Goal: Information Seeking & Learning: Get advice/opinions

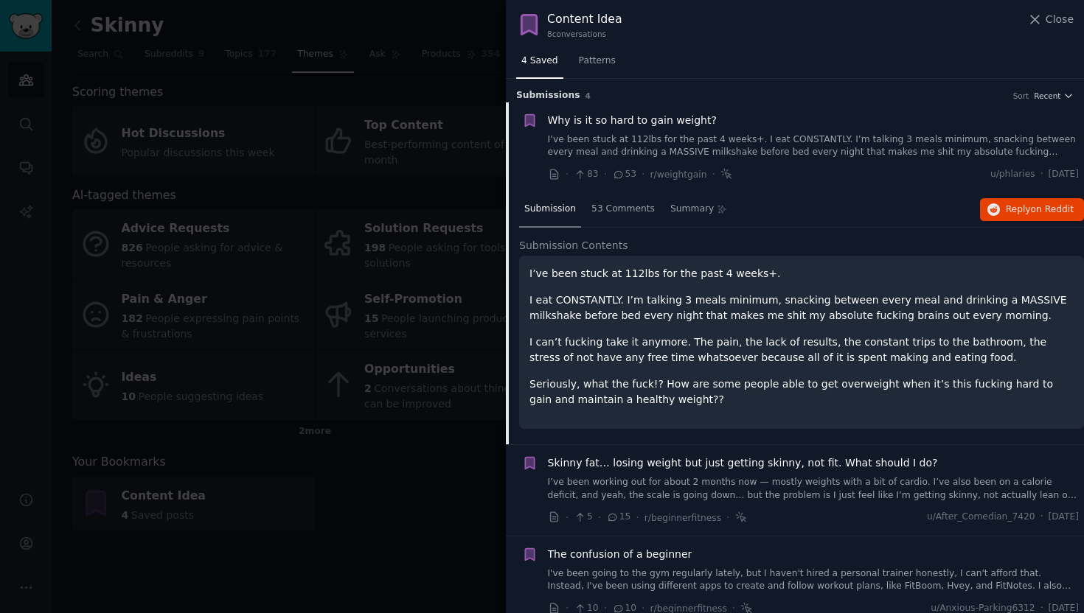
scroll to position [23, 0]
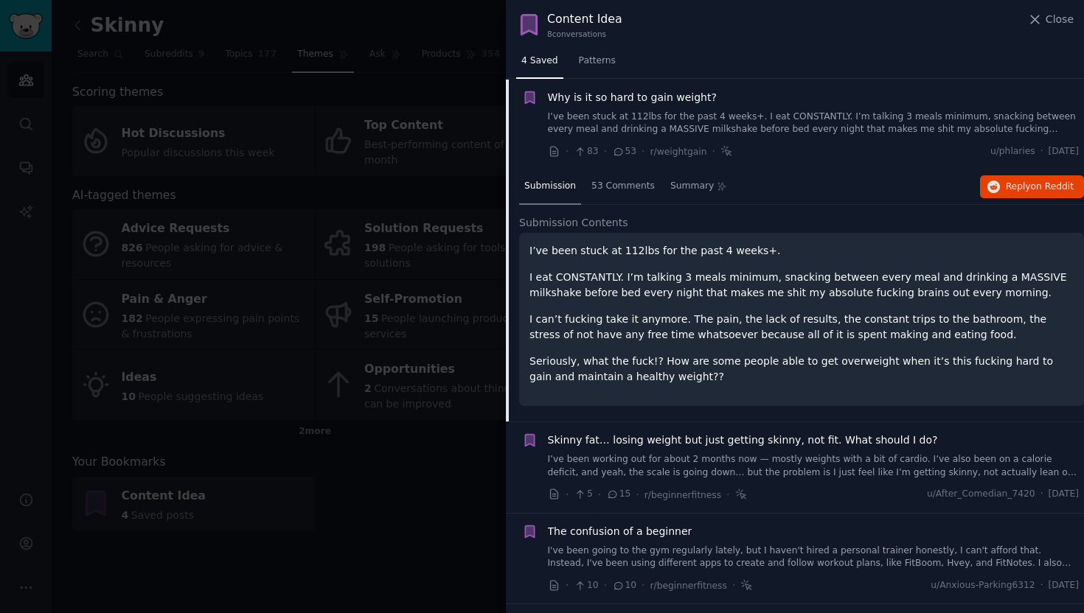
click at [422, 85] on div at bounding box center [542, 306] width 1084 height 613
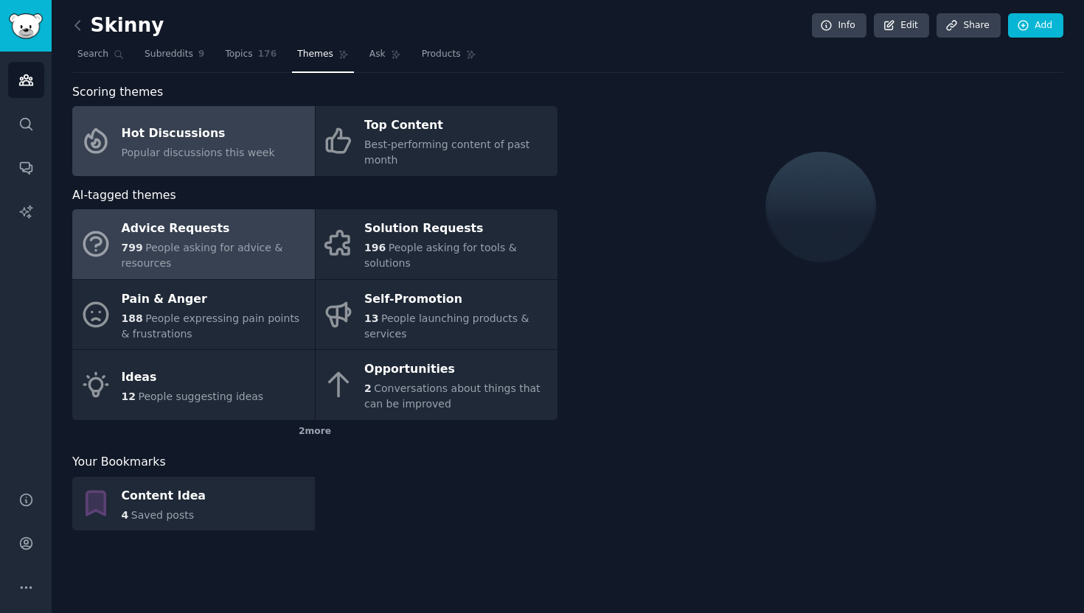
click at [226, 246] on span "People asking for advice & resources" at bounding box center [202, 255] width 161 height 27
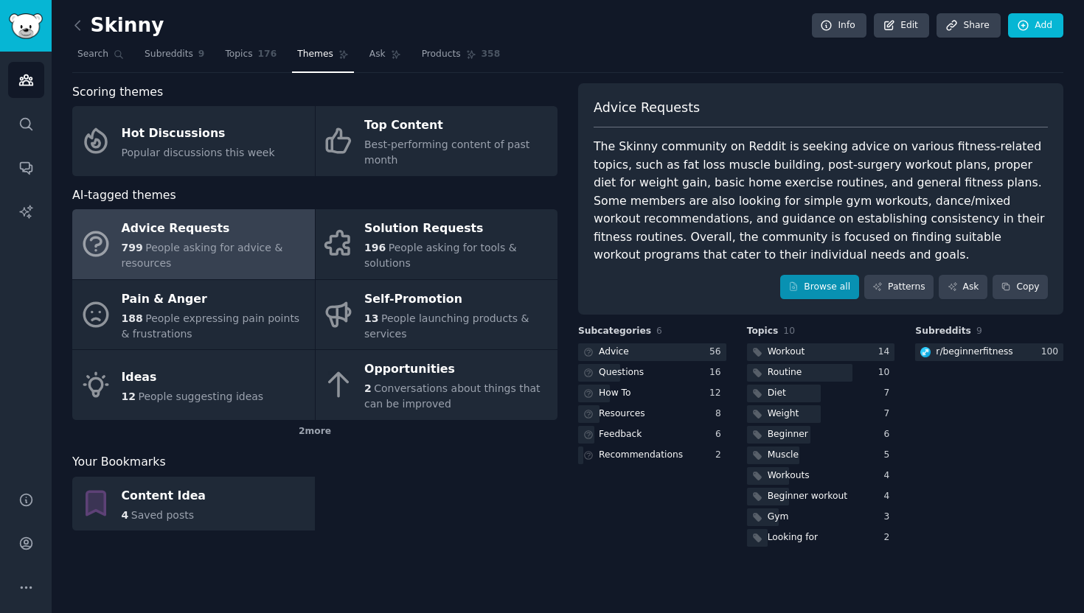
click at [821, 282] on link "Browse all" at bounding box center [819, 287] width 79 height 25
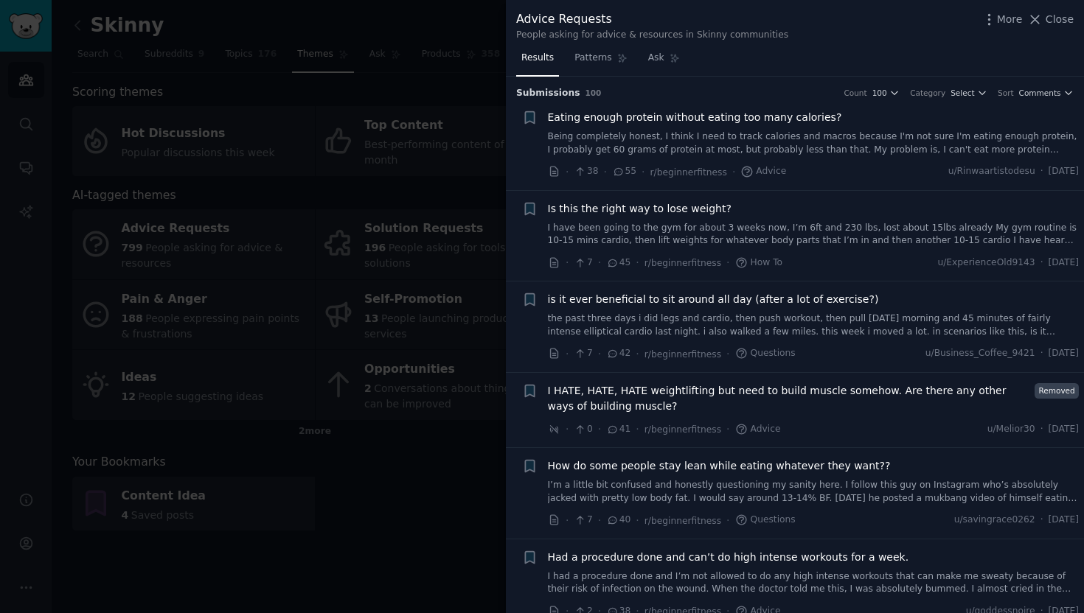
click at [746, 119] on span "Eating enough protein without eating too many calories?" at bounding box center [695, 117] width 294 height 15
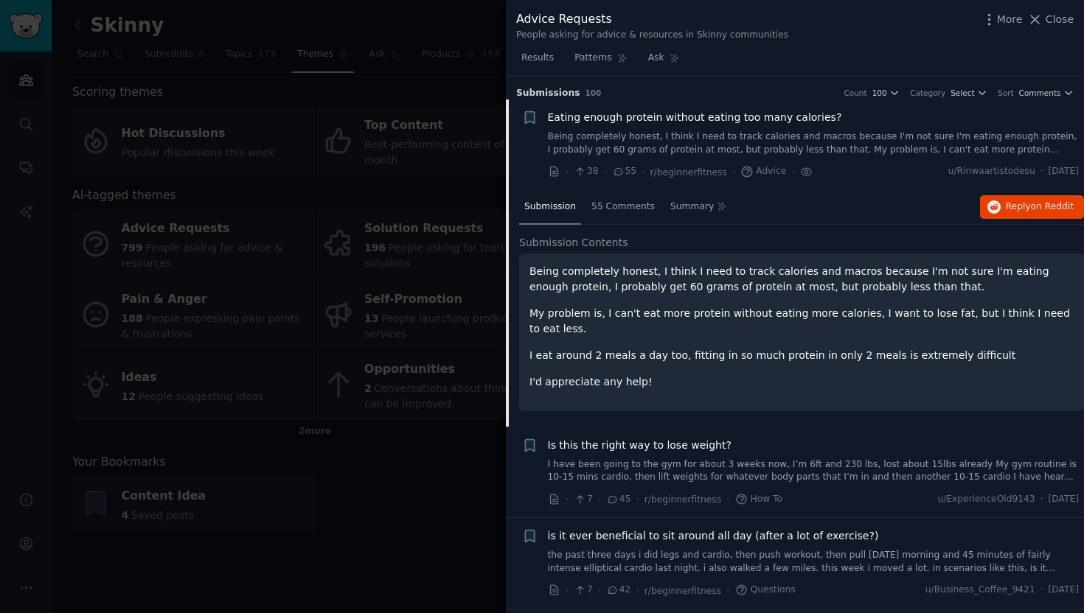
scroll to position [23, 0]
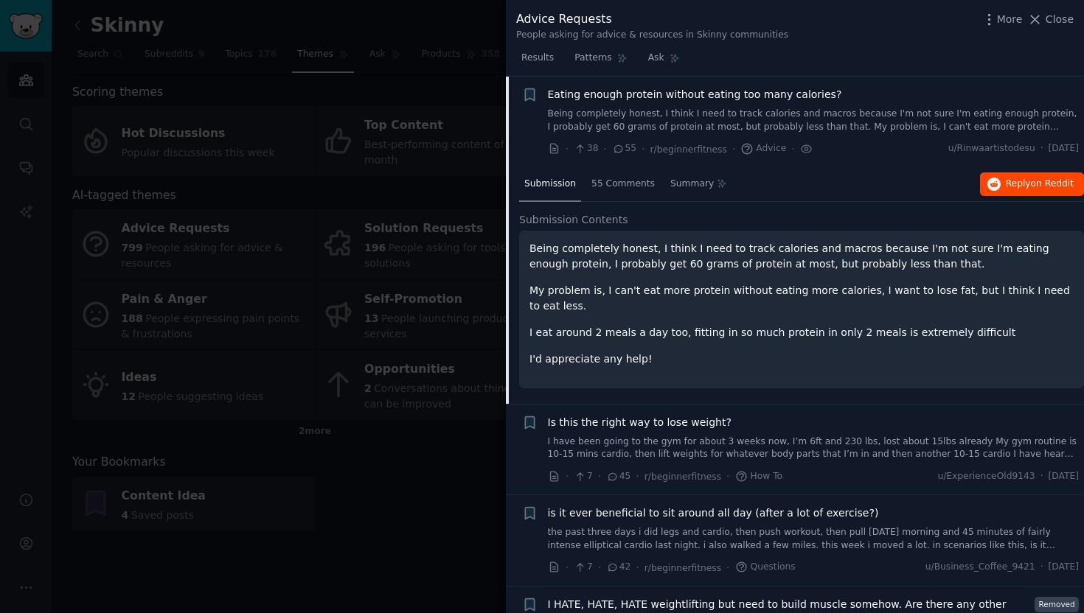
click at [1009, 189] on button "Reply on Reddit" at bounding box center [1032, 185] width 104 height 24
click at [672, 420] on span "Is this the right way to lose weight?" at bounding box center [640, 422] width 184 height 15
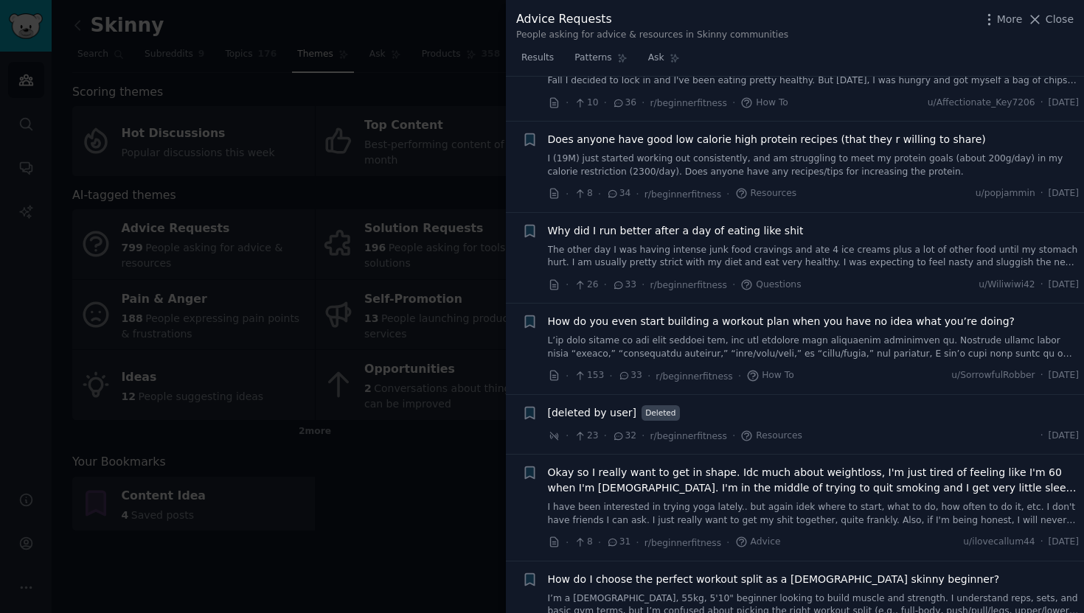
scroll to position [956, 0]
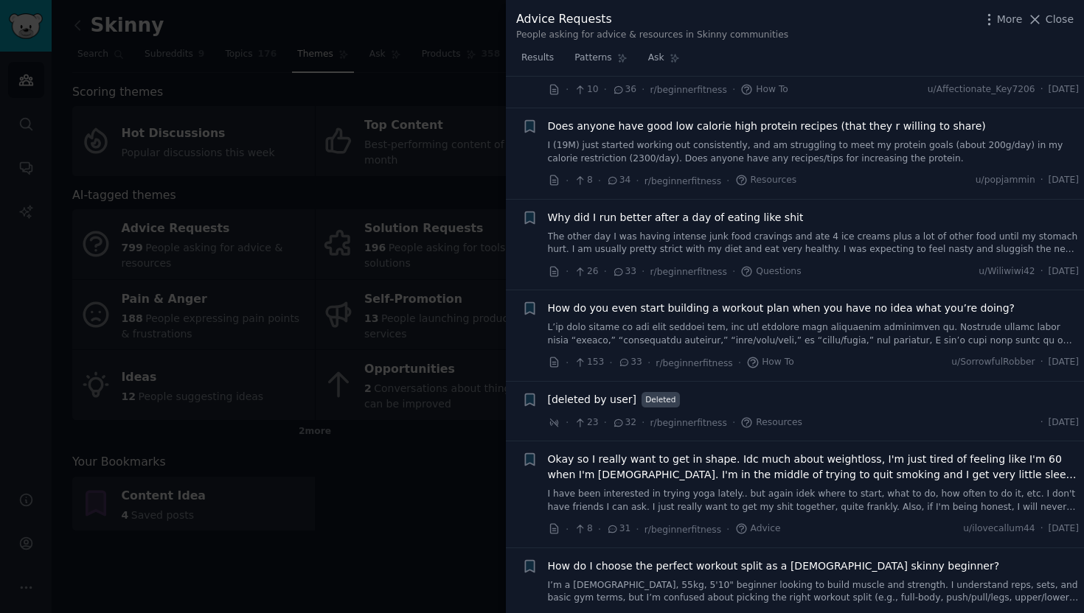
click at [814, 301] on span "How do you even start building a workout plan when you have no idea what you’re…" at bounding box center [781, 308] width 467 height 15
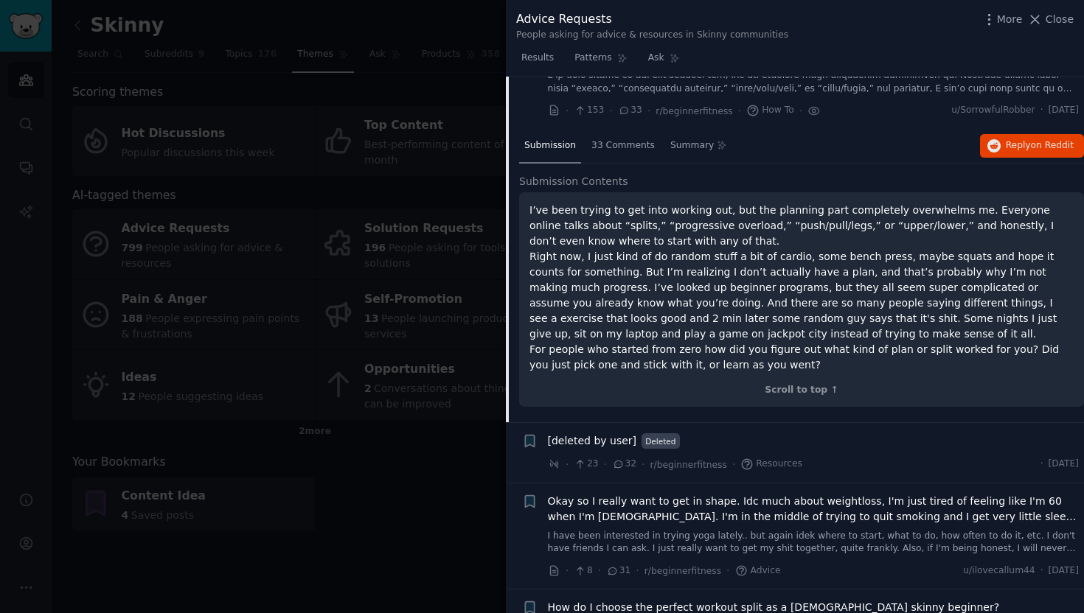
scroll to position [911, 0]
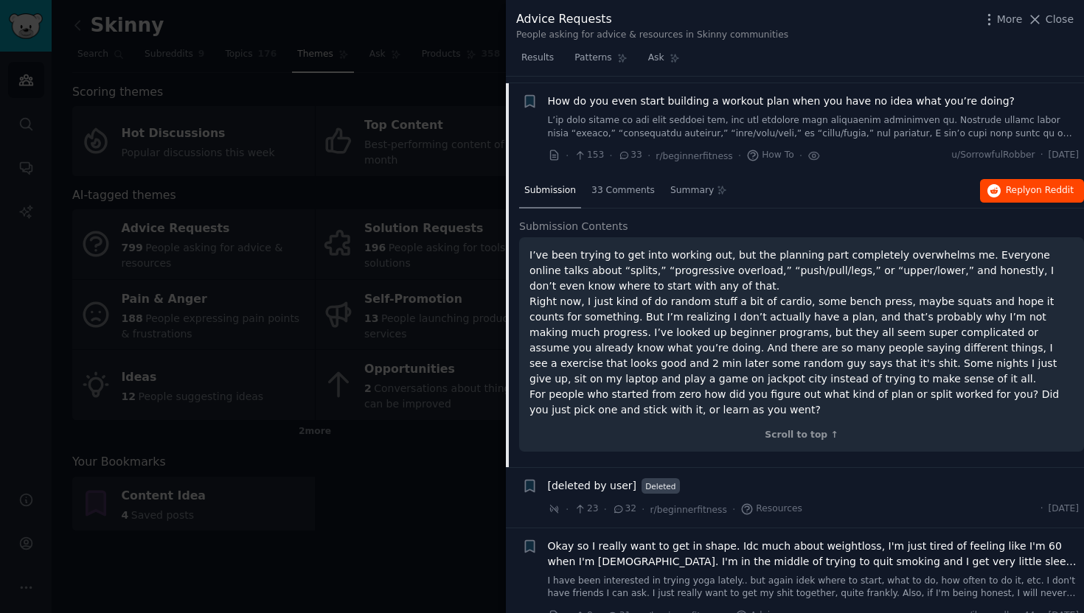
click at [1031, 185] on span "on Reddit" at bounding box center [1052, 190] width 43 height 10
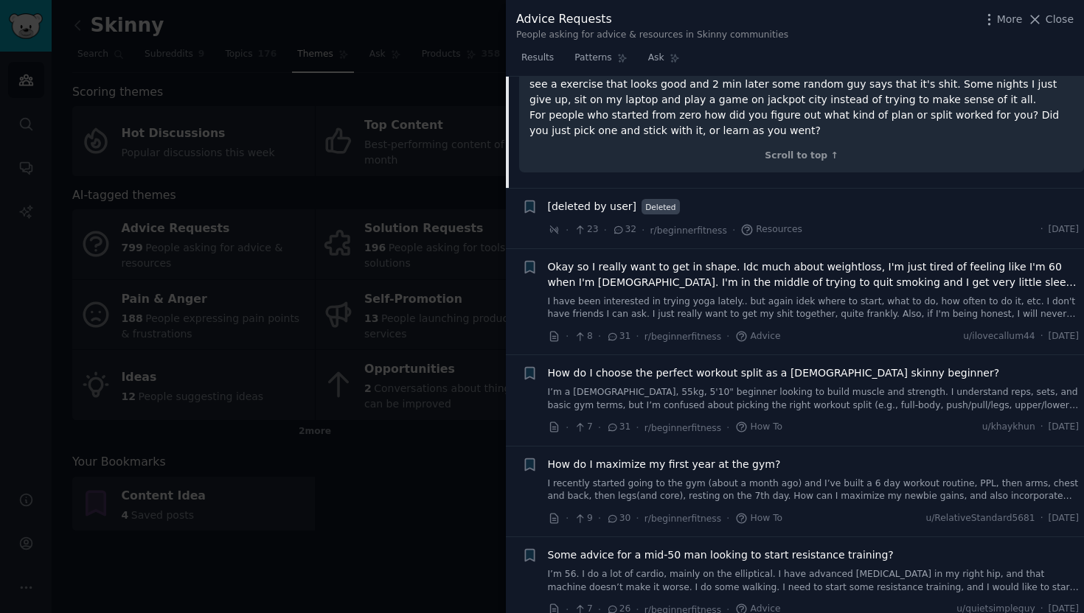
scroll to position [1191, 0]
click at [823, 365] on span "How do I choose the perfect workout split as a [DEMOGRAPHIC_DATA] skinny beginn…" at bounding box center [774, 372] width 452 height 15
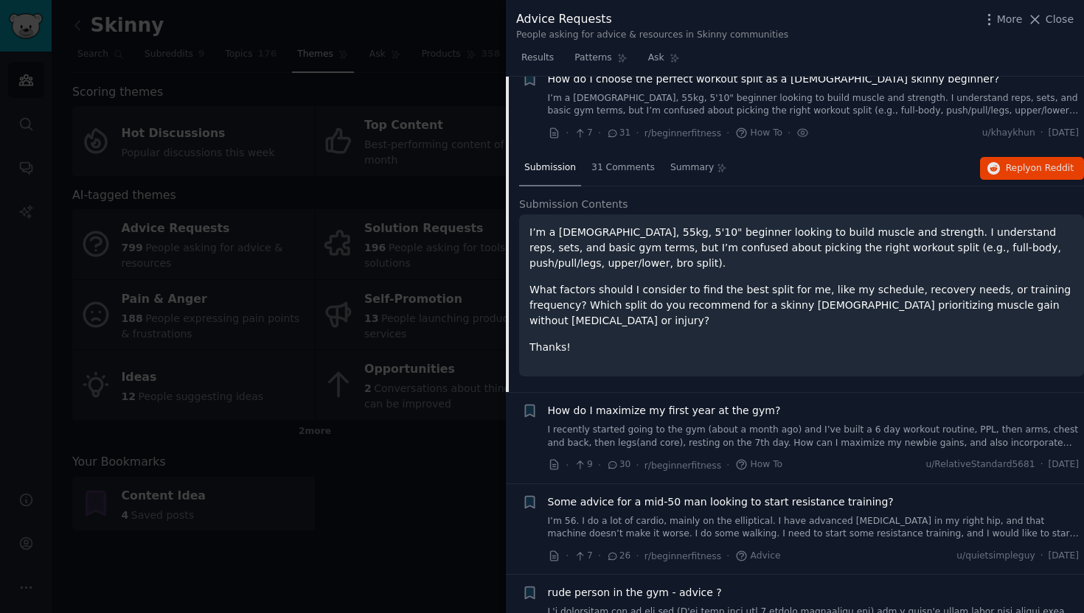
scroll to position [1167, 0]
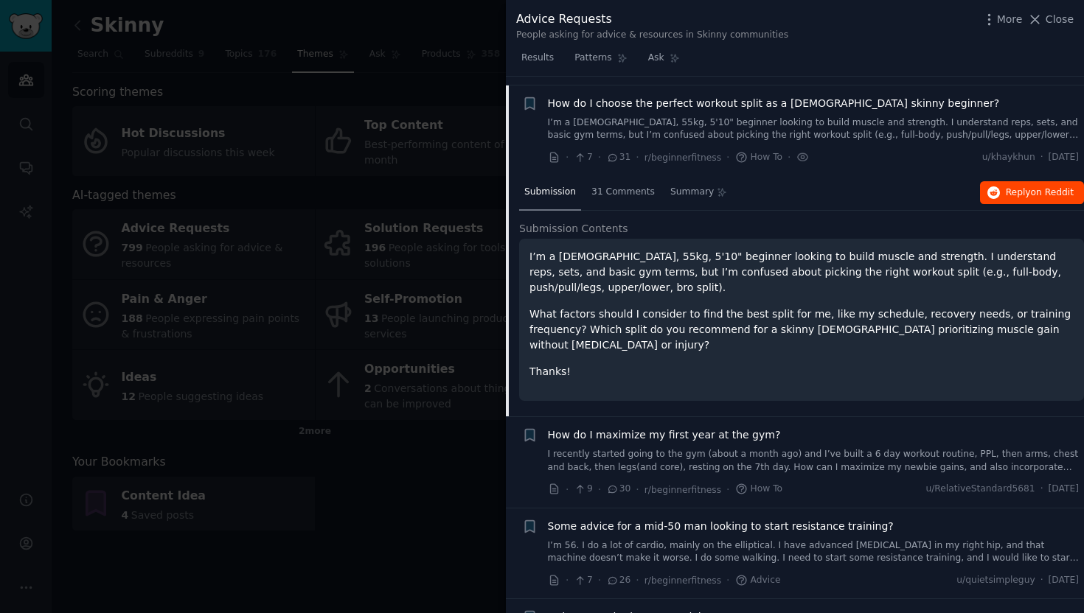
click at [1014, 187] on span "Reply on Reddit" at bounding box center [1040, 193] width 68 height 13
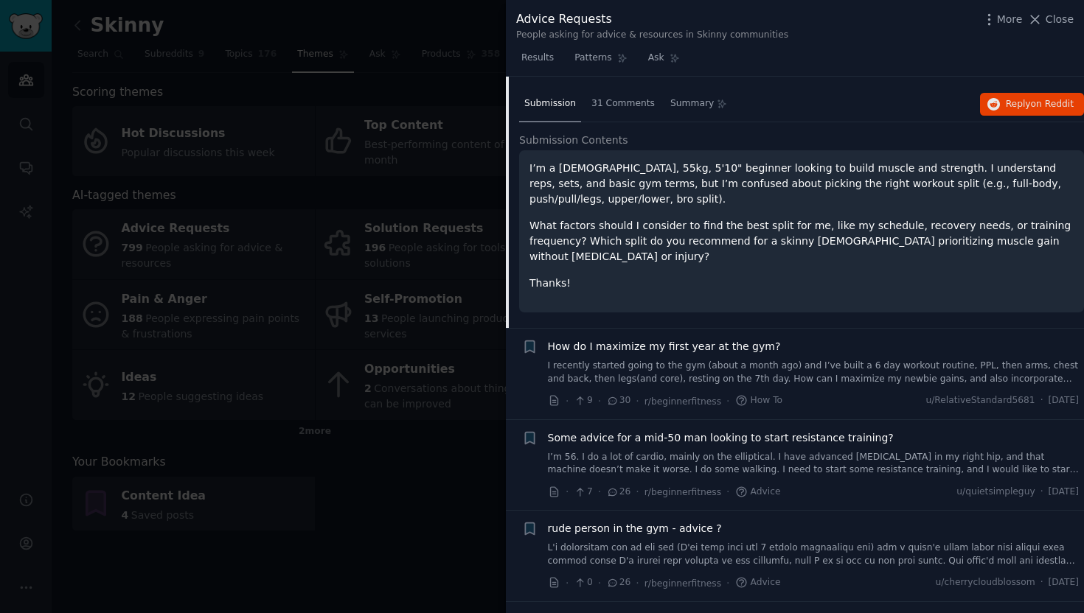
scroll to position [1275, 0]
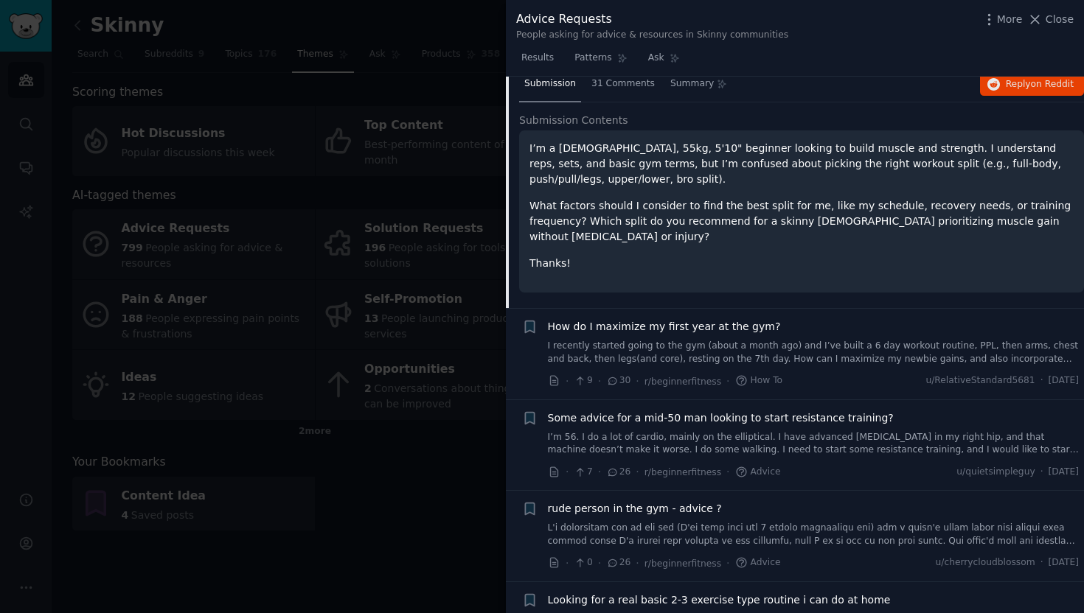
click at [703, 319] on span "How do I maximize my first year at the gym?" at bounding box center [664, 326] width 233 height 15
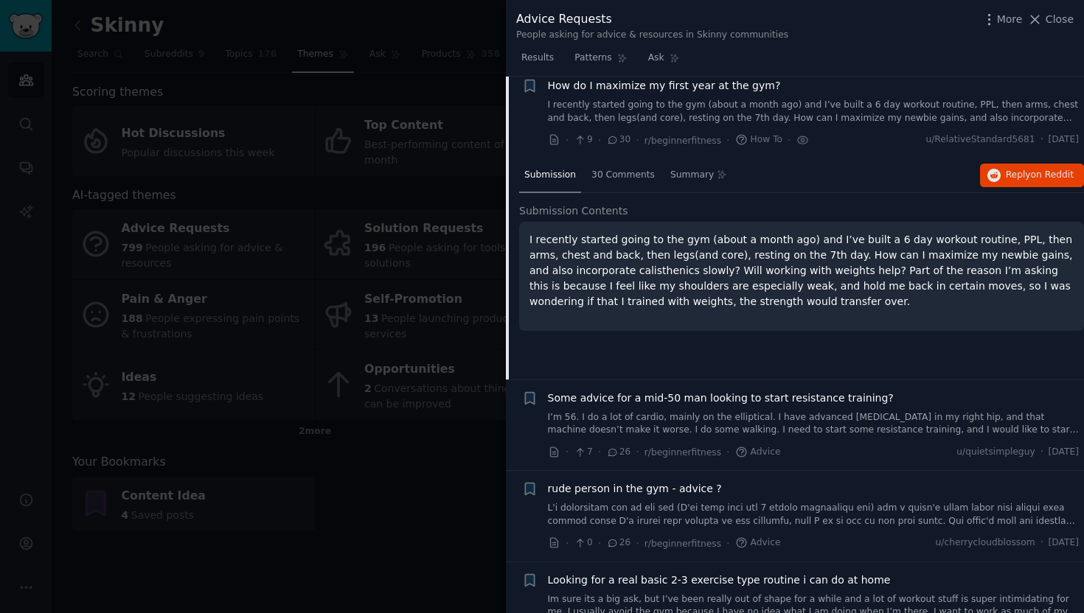
scroll to position [1258, 0]
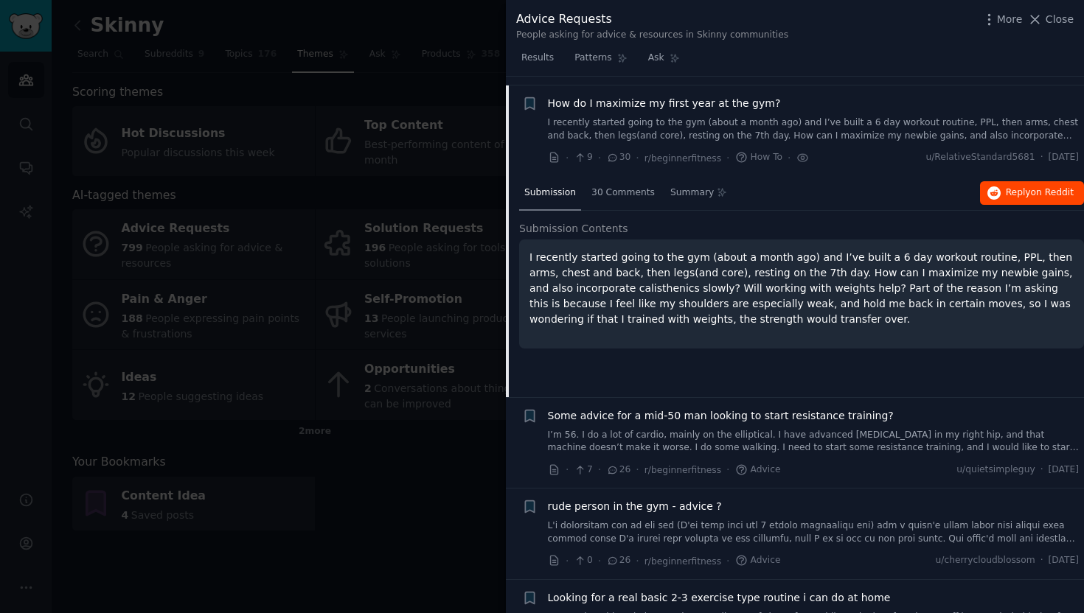
click at [989, 187] on icon "button" at bounding box center [993, 193] width 13 height 13
